Goal: Obtain resource: Download file/media

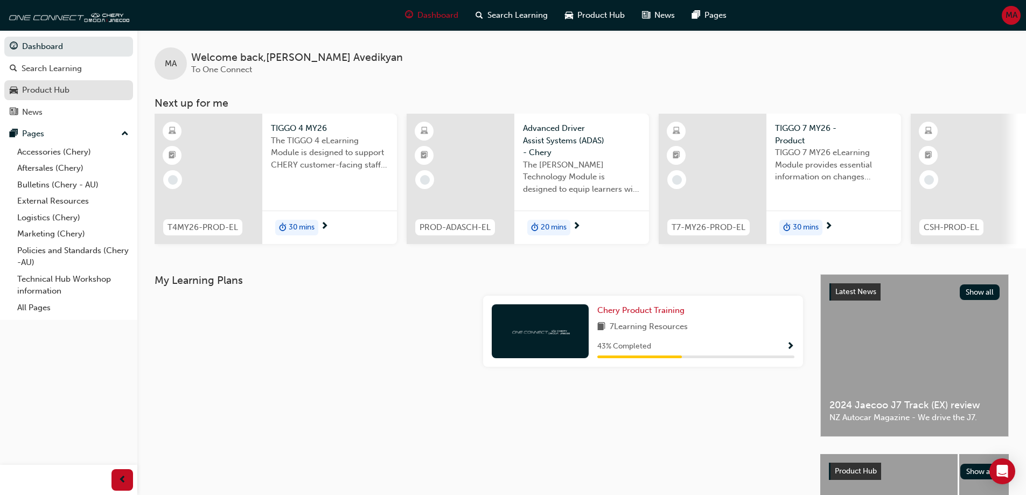
click at [55, 89] on div "Product Hub" at bounding box center [45, 90] width 47 height 12
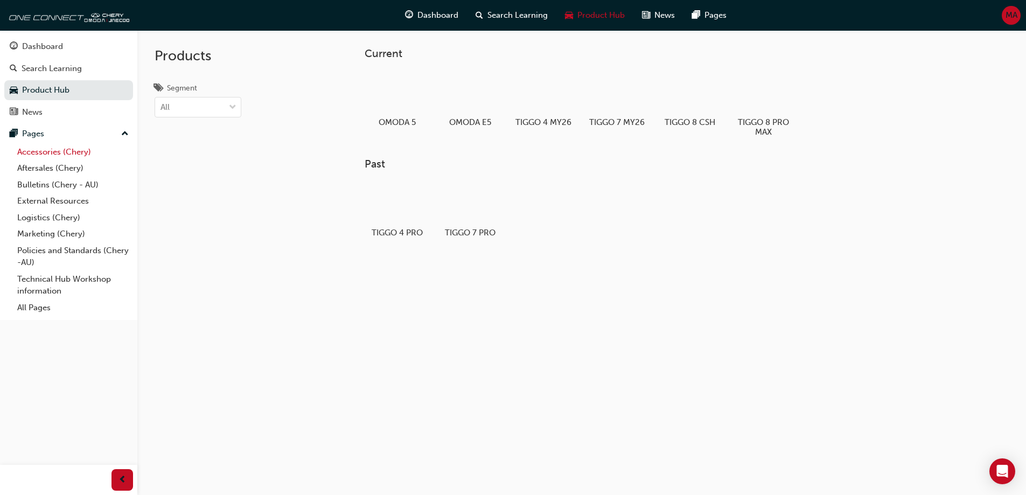
click at [68, 144] on link "Accessories (Chery)" at bounding box center [73, 152] width 120 height 17
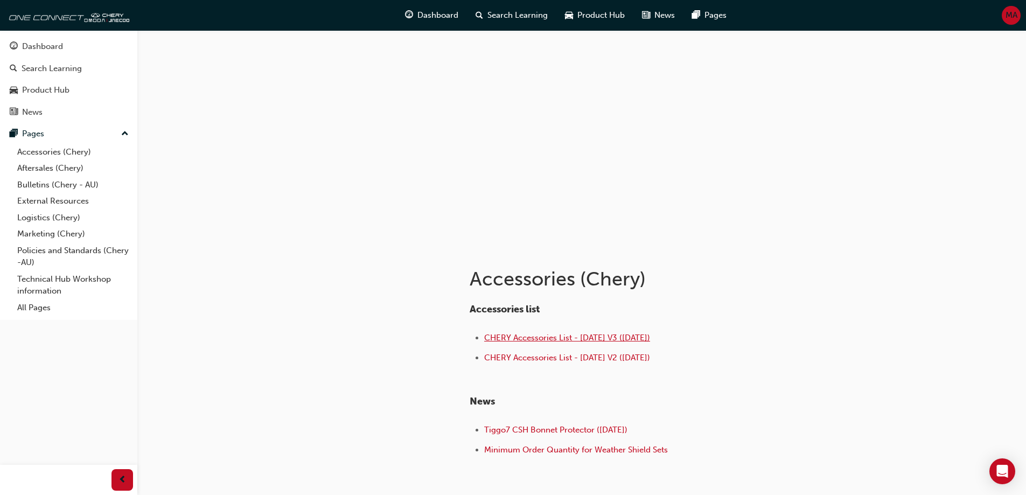
click at [541, 337] on span "CHERY Accessories List - [DATE] V3 ([DATE])" at bounding box center [567, 338] width 166 height 10
